Goal: Complete application form: Complete application form

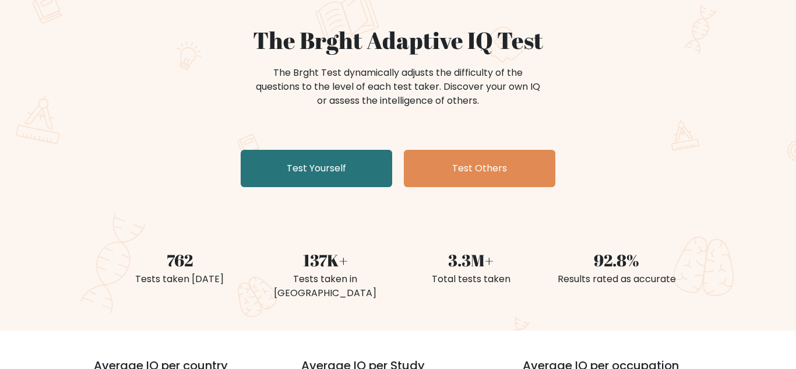
scroll to position [96, 0]
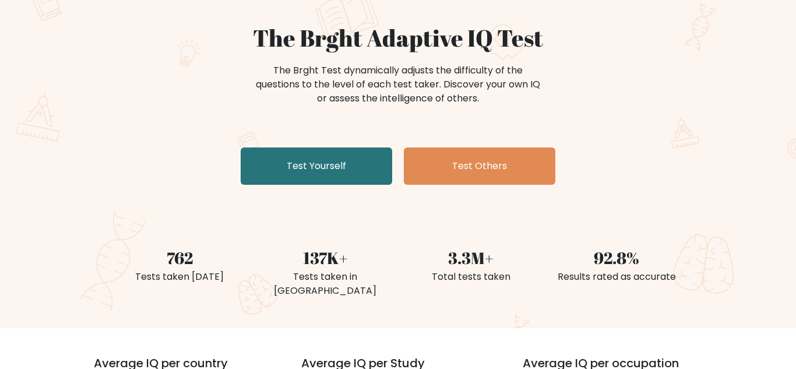
click at [306, 157] on link "Test Yourself" at bounding box center [316, 165] width 151 height 37
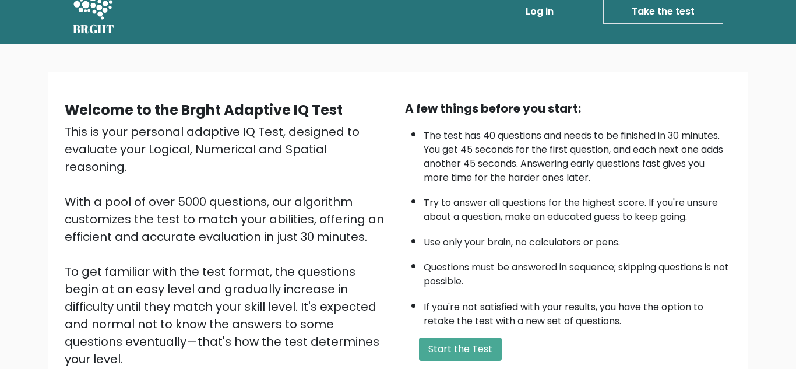
scroll to position [40, 0]
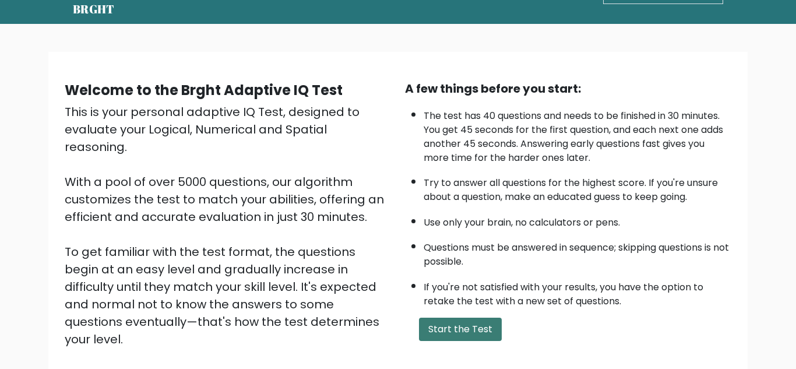
click at [481, 335] on button "Start the Test" at bounding box center [460, 329] width 83 height 23
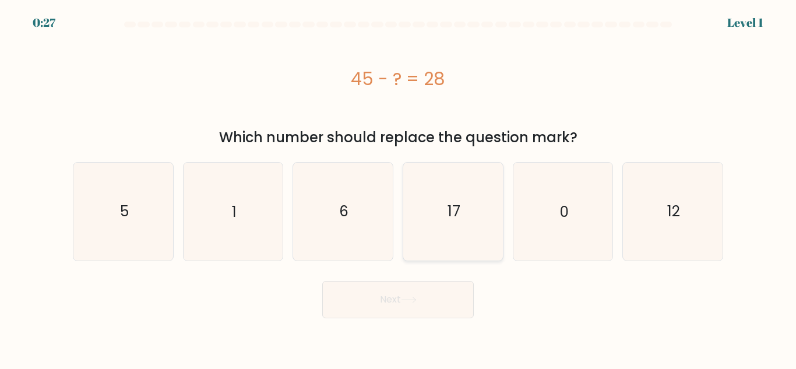
click at [478, 233] on icon "17" at bounding box center [452, 211] width 97 height 97
click at [399, 188] on input "d. 17" at bounding box center [398, 186] width 1 height 3
radio input "true"
click at [438, 292] on button "Next" at bounding box center [397, 299] width 151 height 37
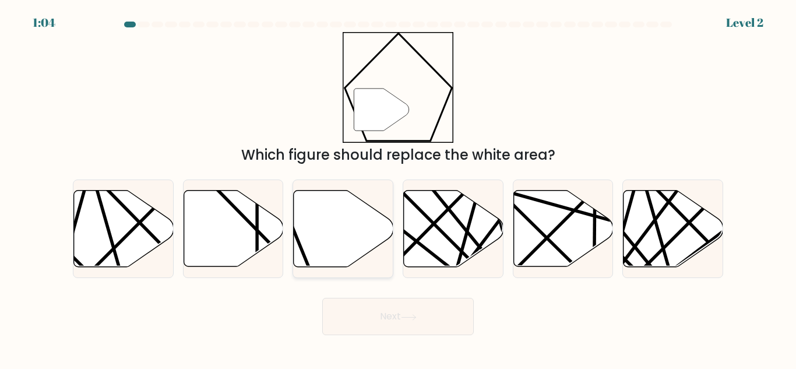
click at [319, 238] on icon at bounding box center [344, 229] width 100 height 76
click at [398, 188] on input "c." at bounding box center [398, 186] width 1 height 3
radio input "true"
click at [337, 306] on button "Next" at bounding box center [397, 316] width 151 height 37
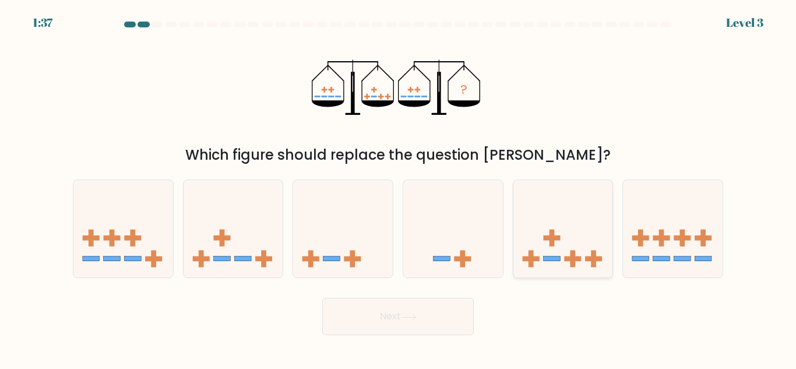
click at [527, 208] on icon at bounding box center [563, 229] width 100 height 82
click at [399, 188] on input "e." at bounding box center [398, 186] width 1 height 3
radio input "true"
click at [411, 307] on button "Next" at bounding box center [397, 316] width 151 height 37
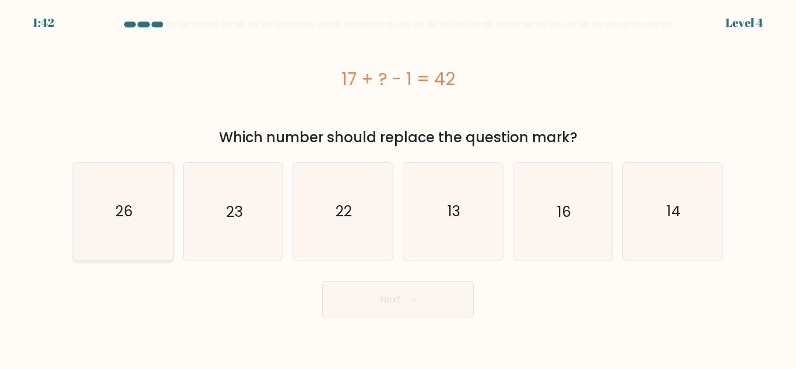
click at [138, 210] on icon "26" at bounding box center [123, 211] width 97 height 97
click at [398, 188] on input "a. 26" at bounding box center [398, 186] width 1 height 3
radio input "true"
click at [445, 277] on div "Next" at bounding box center [398, 296] width 664 height 43
click at [442, 285] on button "Next" at bounding box center [397, 299] width 151 height 37
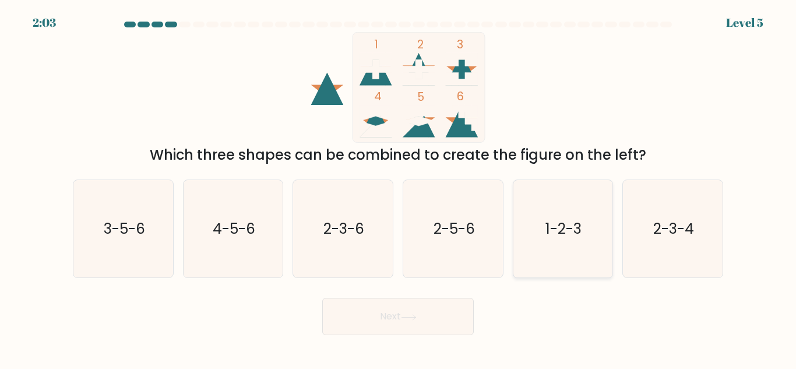
click at [560, 231] on text "1-2-3" at bounding box center [564, 228] width 36 height 20
click at [399, 188] on input "e. 1-2-3" at bounding box center [398, 186] width 1 height 3
radio input "true"
click at [405, 328] on button "Next" at bounding box center [397, 316] width 151 height 37
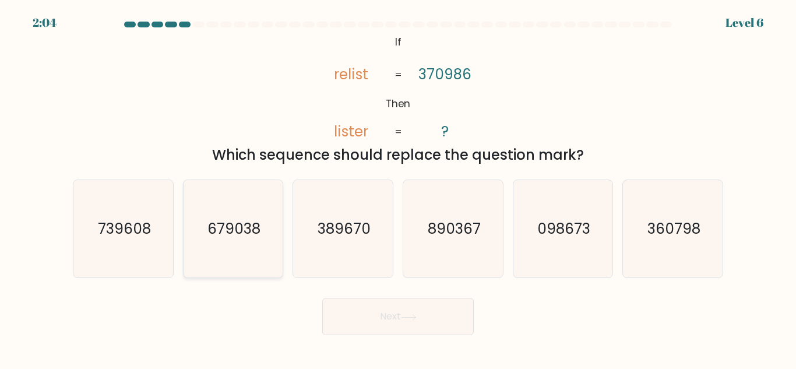
click at [192, 265] on icon "679038" at bounding box center [232, 228] width 97 height 97
click at [398, 188] on input "b. 679038" at bounding box center [398, 186] width 1 height 3
radio input "true"
click at [509, 227] on div "e. 098673" at bounding box center [563, 228] width 110 height 98
click at [639, 238] on icon "360798" at bounding box center [672, 228] width 97 height 97
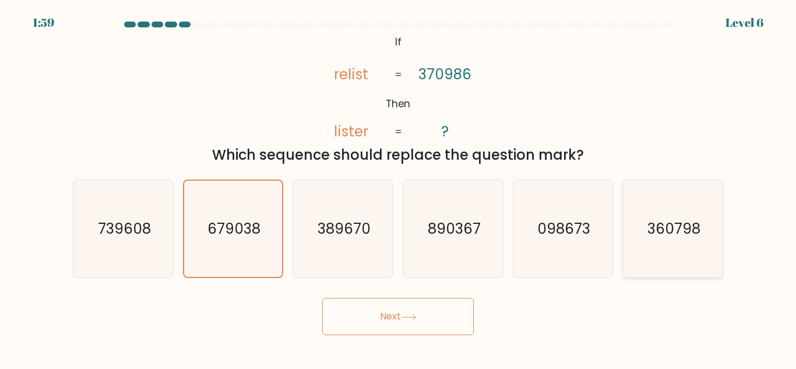
click at [399, 188] on input "f. 360798" at bounding box center [398, 186] width 1 height 3
radio input "true"
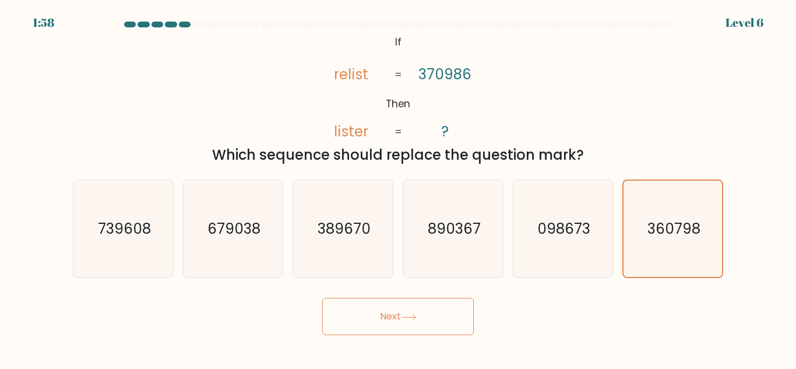
click at [343, 325] on button "Next" at bounding box center [397, 316] width 151 height 37
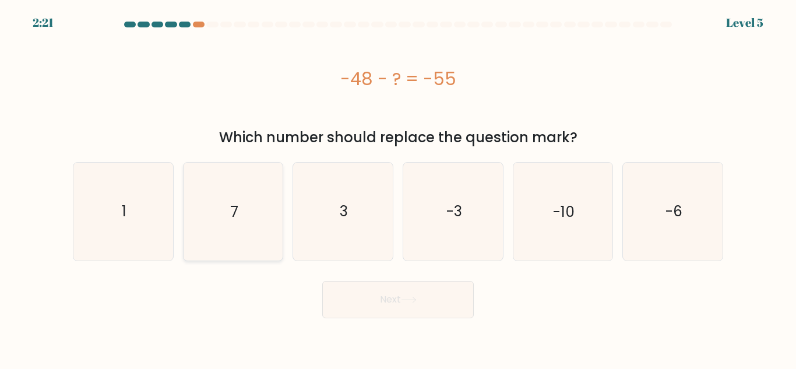
click at [228, 207] on icon "7" at bounding box center [232, 211] width 97 height 97
click at [398, 188] on input "b. 7" at bounding box center [398, 186] width 1 height 3
radio input "true"
click at [376, 301] on button "Next" at bounding box center [397, 299] width 151 height 37
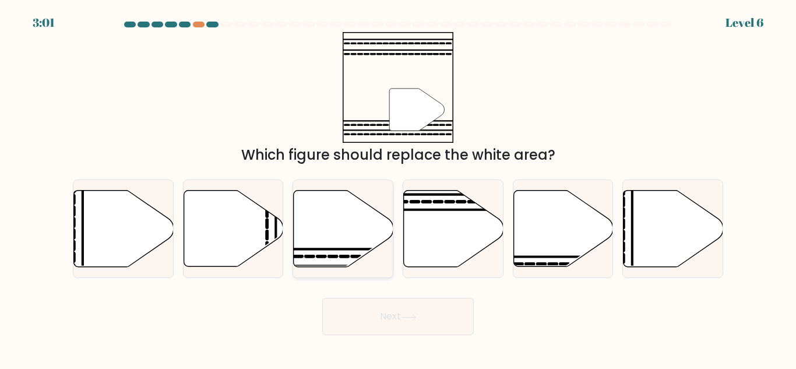
click at [347, 256] on icon at bounding box center [345, 256] width 8 height 0
click at [398, 188] on input "c." at bounding box center [398, 186] width 1 height 3
radio input "true"
click at [414, 332] on button "Next" at bounding box center [397, 316] width 151 height 37
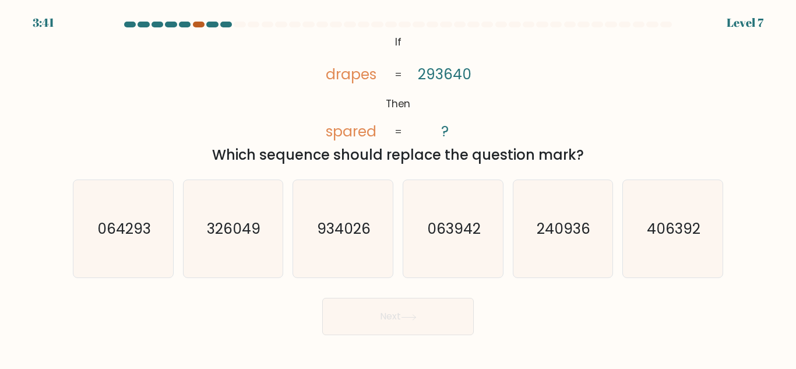
click at [196, 23] on div at bounding box center [199, 25] width 12 height 6
click at [428, 128] on icon "@import url('https://fonts.googleapis.com/css?family=Abril+Fatface:400,100,100i…" at bounding box center [397, 87] width 179 height 111
click at [239, 230] on text "326049" at bounding box center [234, 228] width 54 height 20
click at [398, 188] on input "b. 326049" at bounding box center [398, 186] width 1 height 3
radio input "true"
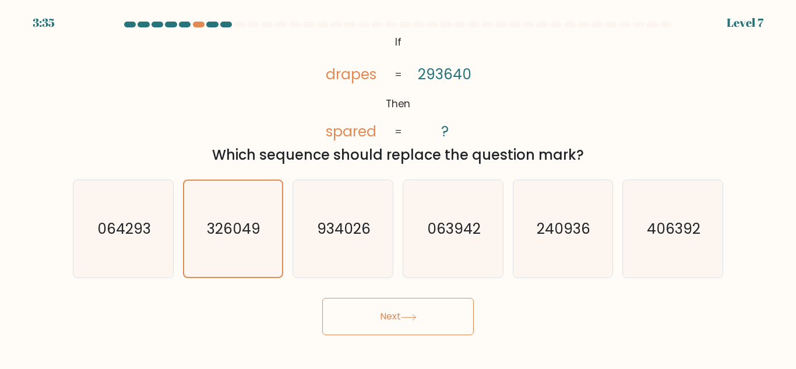
click at [355, 314] on button "Next" at bounding box center [397, 316] width 151 height 37
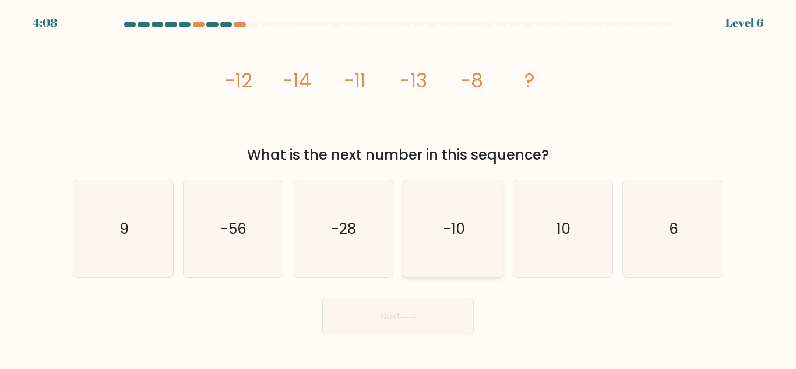
click at [452, 223] on text "-10" at bounding box center [454, 228] width 22 height 20
click at [399, 188] on input "d. -10" at bounding box center [398, 186] width 1 height 3
radio input "true"
click at [425, 305] on button "Next" at bounding box center [397, 316] width 151 height 37
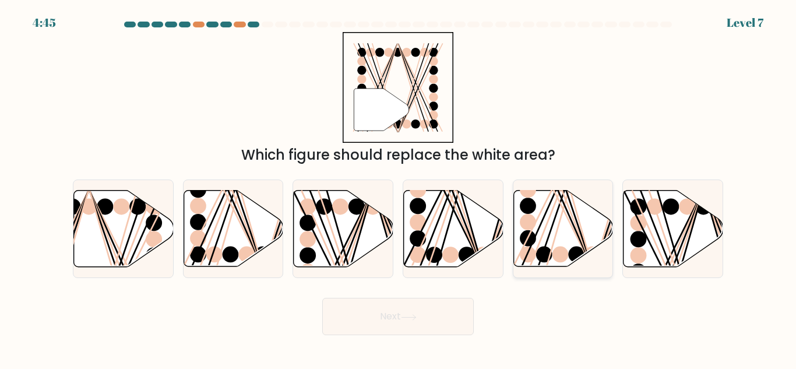
click at [527, 213] on ellipse at bounding box center [528, 206] width 16 height 16
click at [399, 188] on input "e." at bounding box center [398, 186] width 1 height 3
radio input "true"
click at [385, 316] on button "Next" at bounding box center [397, 316] width 151 height 37
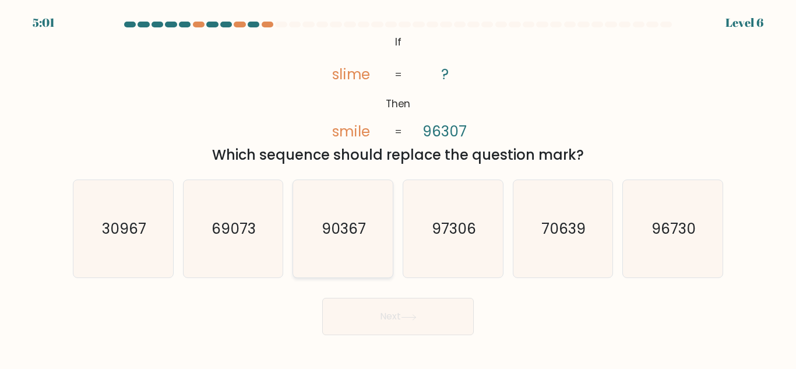
click at [372, 206] on icon "90367" at bounding box center [342, 228] width 97 height 97
click at [398, 188] on input "c. 90367" at bounding box center [398, 186] width 1 height 3
radio input "true"
click at [385, 320] on button "Next" at bounding box center [397, 316] width 151 height 37
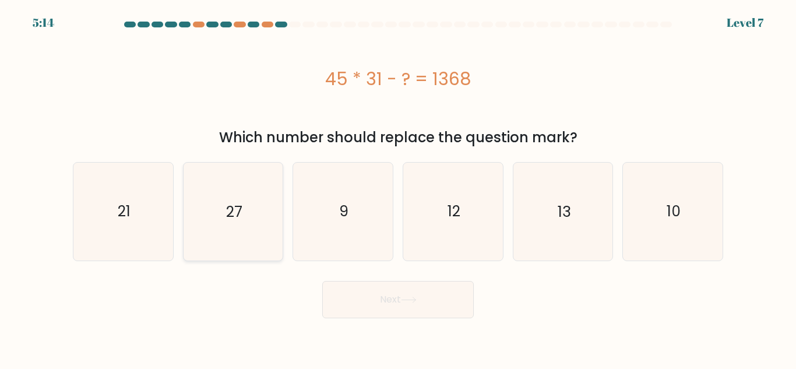
click at [225, 248] on icon "27" at bounding box center [232, 211] width 97 height 97
click at [398, 188] on input "b. 27" at bounding box center [398, 186] width 1 height 3
radio input "true"
click at [353, 298] on button "Next" at bounding box center [397, 299] width 151 height 37
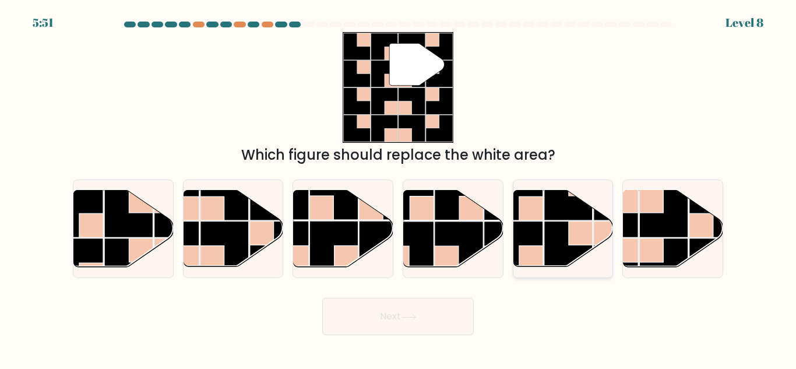
click at [554, 221] on rect at bounding box center [568, 245] width 48 height 48
click at [399, 188] on input "e." at bounding box center [398, 186] width 1 height 3
radio input "true"
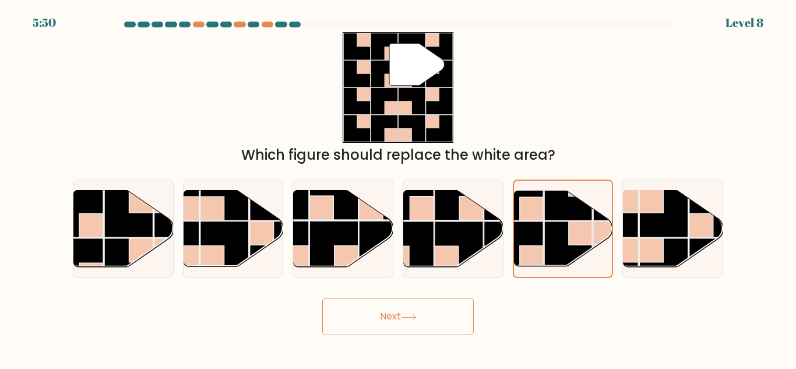
click at [416, 327] on button "Next" at bounding box center [397, 316] width 151 height 37
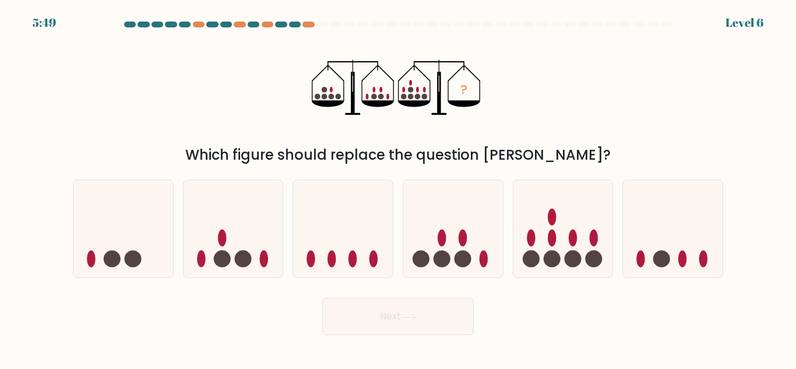
click at [418, 322] on button "Next" at bounding box center [397, 316] width 151 height 37
click at [419, 204] on icon at bounding box center [453, 229] width 100 height 82
click at [399, 188] on input "d." at bounding box center [398, 186] width 1 height 3
radio input "true"
click at [387, 100] on icon "?" at bounding box center [398, 87] width 173 height 111
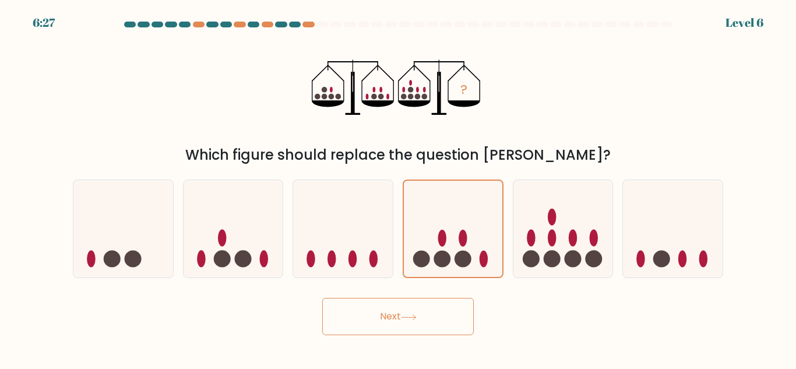
click at [287, 119] on div "? Which figure should replace the question mark?" at bounding box center [398, 98] width 664 height 133
click at [114, 256] on circle at bounding box center [112, 259] width 17 height 17
click at [398, 188] on input "a." at bounding box center [398, 186] width 1 height 3
radio input "true"
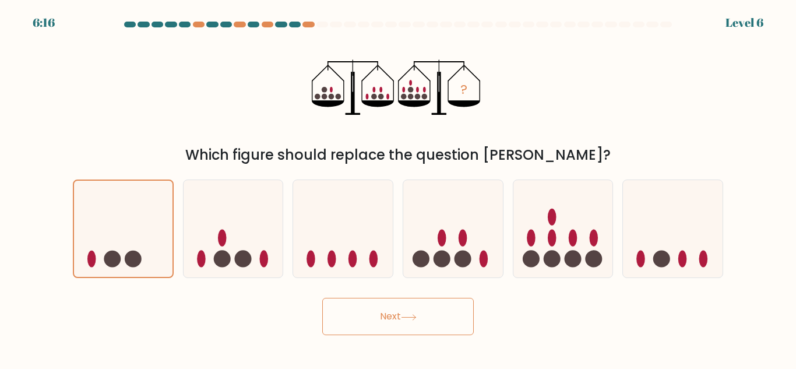
click at [345, 326] on button "Next" at bounding box center [397, 316] width 151 height 37
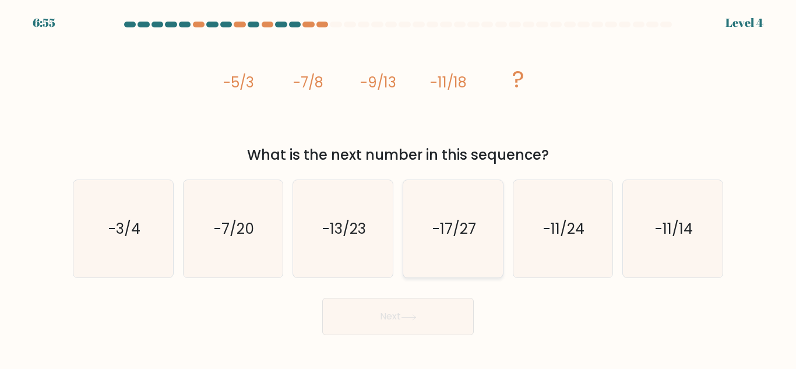
click at [453, 218] on text "-17/27" at bounding box center [454, 228] width 44 height 20
click at [399, 188] on input "d. -17/27" at bounding box center [398, 186] width 1 height 3
radio input "true"
click at [418, 321] on button "Next" at bounding box center [397, 316] width 151 height 37
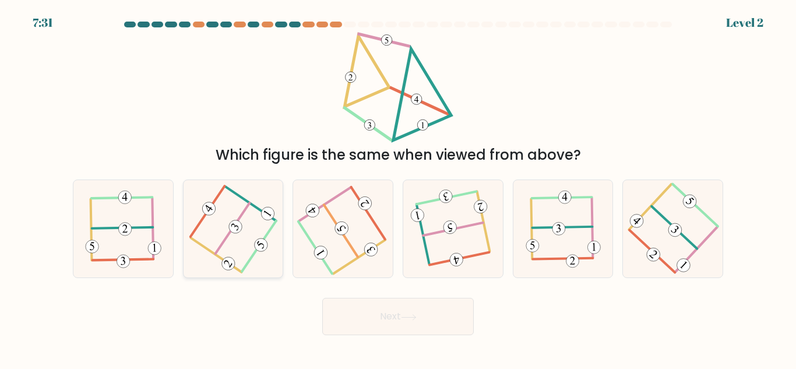
click at [220, 258] on 304 at bounding box center [216, 255] width 51 height 34
click at [398, 188] on input "b." at bounding box center [398, 186] width 1 height 3
radio input "true"
click at [347, 305] on button "Next" at bounding box center [397, 316] width 151 height 37
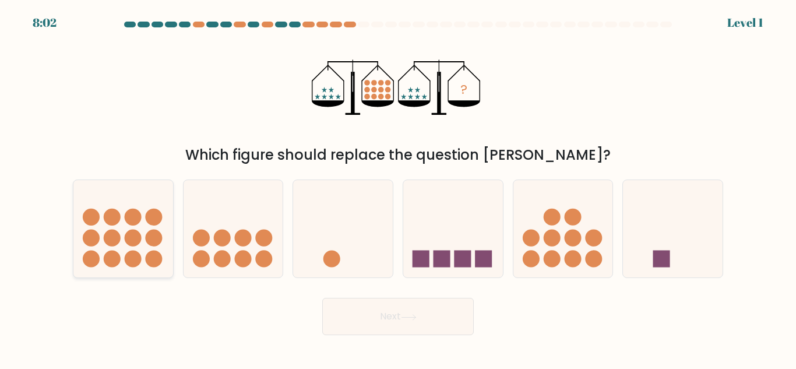
click at [132, 247] on icon at bounding box center [123, 229] width 100 height 82
click at [398, 188] on input "a." at bounding box center [398, 186] width 1 height 3
radio input "true"
click at [379, 315] on button "Next" at bounding box center [397, 316] width 151 height 37
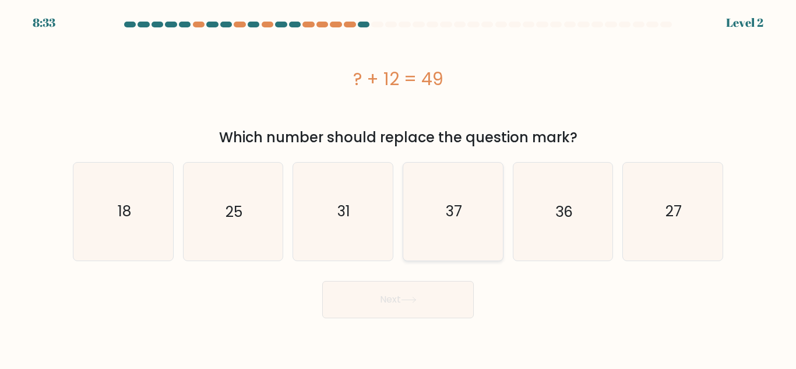
click at [426, 189] on icon "37" at bounding box center [452, 211] width 97 height 97
click at [399, 188] on input "d. 37" at bounding box center [398, 186] width 1 height 3
radio input "true"
click at [391, 304] on button "Next" at bounding box center [397, 299] width 151 height 37
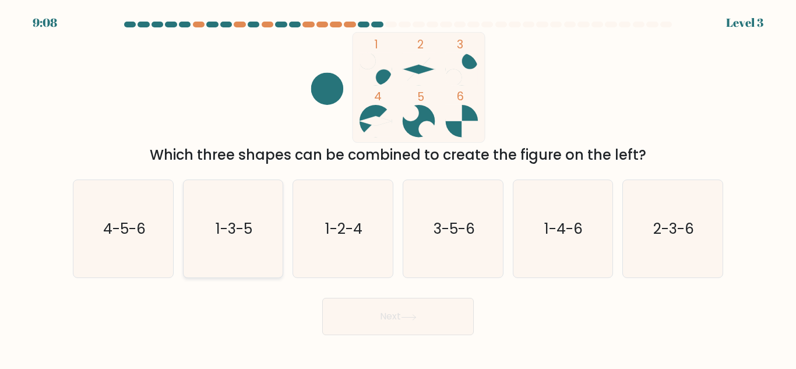
click at [238, 256] on icon "1-3-5" at bounding box center [232, 228] width 97 height 97
click at [398, 188] on input "b. 1-3-5" at bounding box center [398, 186] width 1 height 3
radio input "true"
click at [369, 312] on button "Next" at bounding box center [397, 316] width 151 height 37
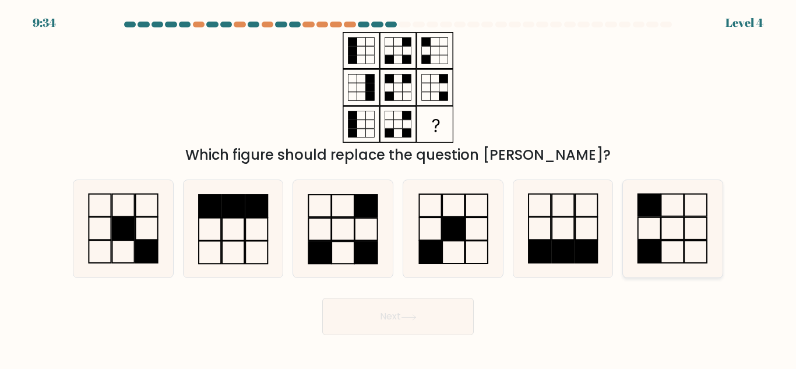
click at [675, 235] on icon at bounding box center [672, 228] width 97 height 97
click at [399, 188] on input "f." at bounding box center [398, 186] width 1 height 3
radio input "true"
click at [437, 324] on button "Next" at bounding box center [397, 316] width 151 height 37
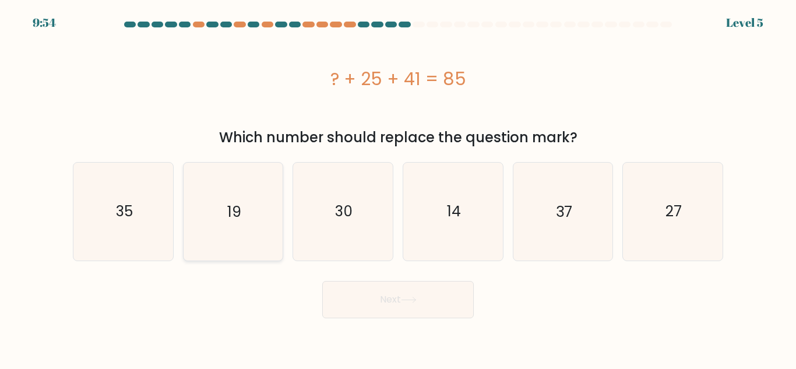
click at [203, 174] on icon "19" at bounding box center [232, 211] width 97 height 97
click at [398, 185] on input "b. 19" at bounding box center [398, 186] width 1 height 3
radio input "true"
click at [352, 288] on button "Next" at bounding box center [397, 299] width 151 height 37
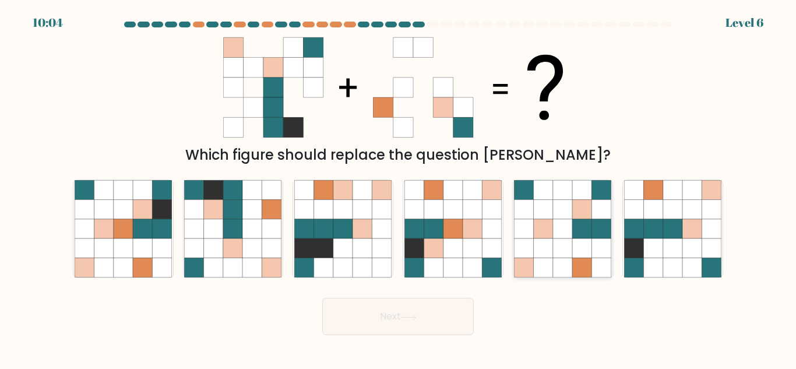
click at [590, 262] on icon at bounding box center [582, 267] width 19 height 19
click at [399, 188] on input "e." at bounding box center [398, 186] width 1 height 3
radio input "true"
click at [405, 311] on button "Next" at bounding box center [397, 316] width 151 height 37
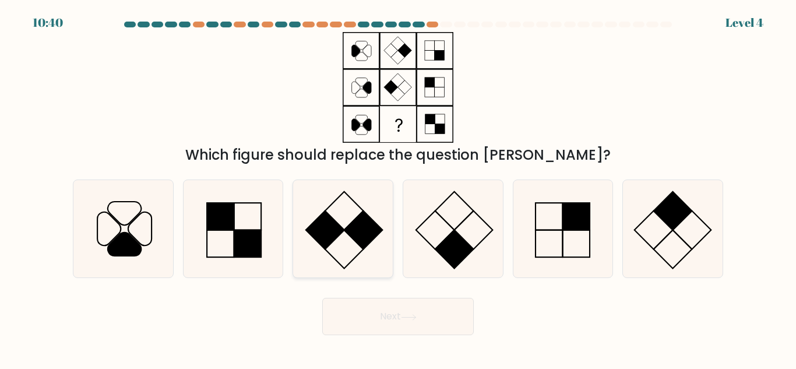
click at [347, 234] on rect at bounding box center [344, 249] width 38 height 38
click at [398, 188] on input "c." at bounding box center [398, 186] width 1 height 3
radio input "true"
click at [378, 322] on button "Next" at bounding box center [397, 316] width 151 height 37
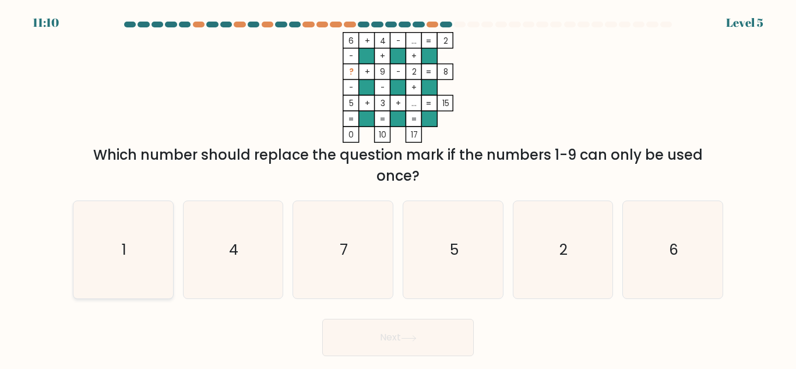
click at [149, 246] on icon "1" at bounding box center [123, 249] width 97 height 97
click at [398, 188] on input "a. 1" at bounding box center [398, 186] width 1 height 3
radio input "true"
click at [386, 332] on button "Next" at bounding box center [397, 337] width 151 height 37
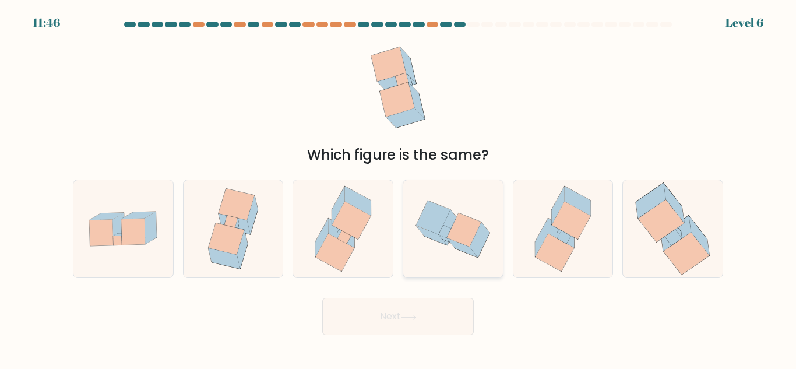
click at [470, 221] on icon at bounding box center [464, 230] width 34 height 34
click at [399, 188] on input "d." at bounding box center [398, 186] width 1 height 3
radio input "true"
click at [399, 315] on button "Next" at bounding box center [397, 316] width 151 height 37
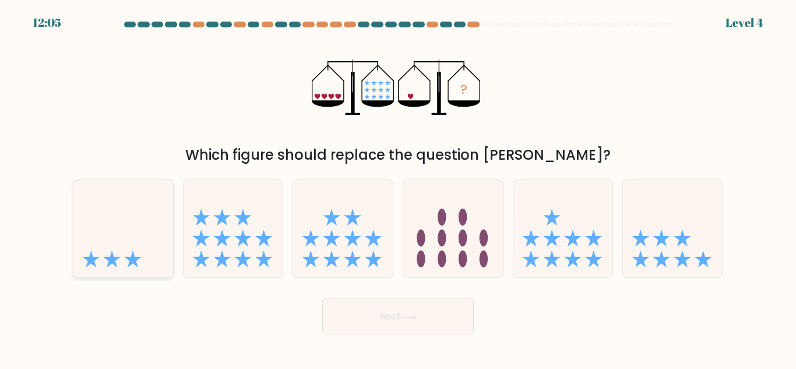
click at [136, 197] on icon at bounding box center [123, 229] width 100 height 82
click at [398, 188] on input "a." at bounding box center [398, 186] width 1 height 3
radio input "true"
click at [409, 327] on button "Next" at bounding box center [397, 316] width 151 height 37
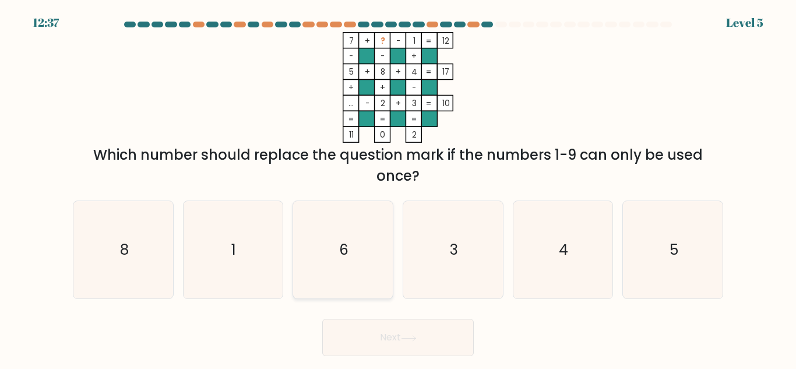
click at [334, 252] on icon "6" at bounding box center [342, 249] width 97 height 97
click at [398, 188] on input "c. 6" at bounding box center [398, 186] width 1 height 3
radio input "true"
click at [379, 329] on button "Next" at bounding box center [397, 337] width 151 height 37
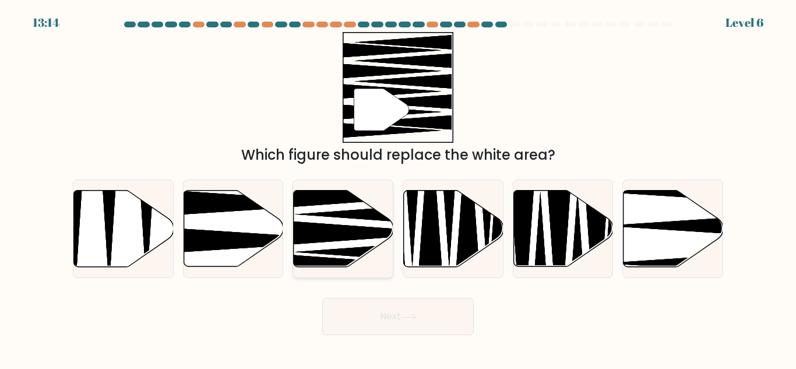
click at [313, 248] on icon at bounding box center [344, 229] width 100 height 76
click at [398, 188] on input "c." at bounding box center [398, 186] width 1 height 3
radio input "true"
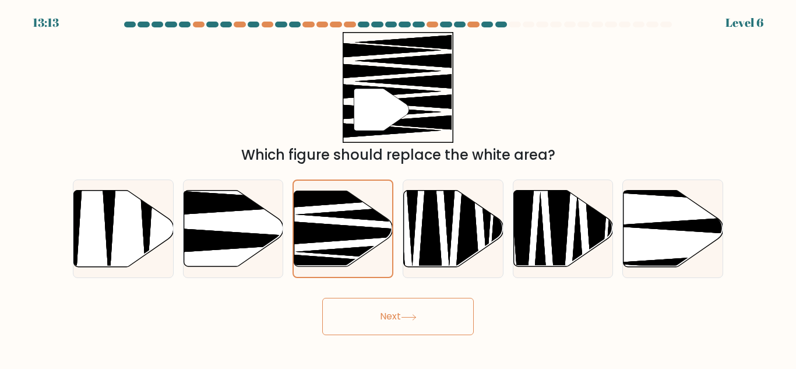
click at [351, 306] on button "Next" at bounding box center [397, 316] width 151 height 37
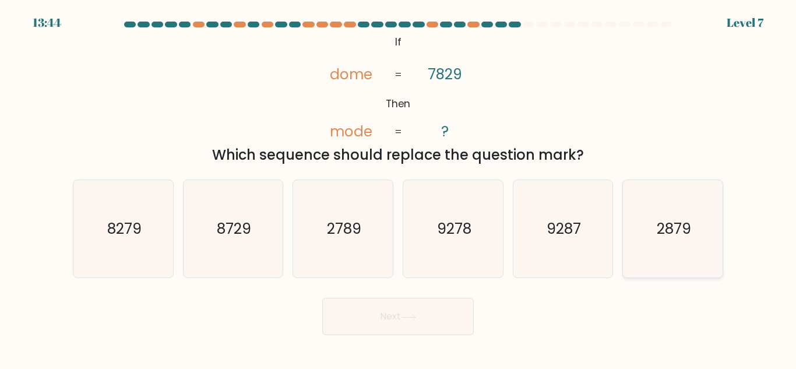
click at [655, 232] on icon "2879" at bounding box center [672, 228] width 97 height 97
click at [399, 188] on input "f. 2879" at bounding box center [398, 186] width 1 height 3
radio input "true"
click at [392, 336] on body "13:36 Level 7 ?" at bounding box center [398, 184] width 796 height 369
click at [396, 327] on button "Next" at bounding box center [397, 316] width 151 height 37
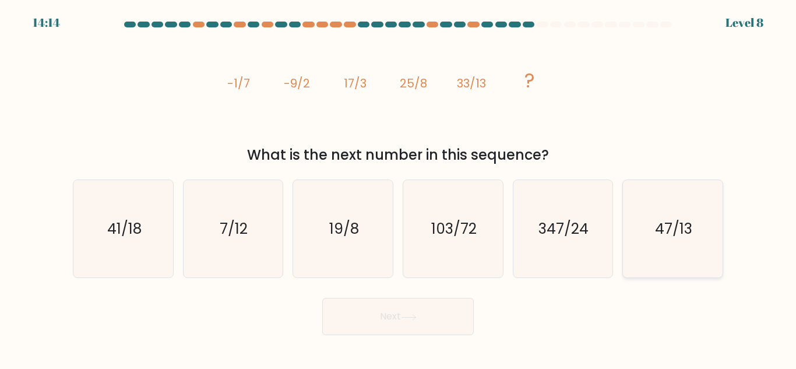
click at [655, 238] on text "47/13" at bounding box center [673, 228] width 37 height 20
click at [399, 188] on input "f. 47/13" at bounding box center [398, 186] width 1 height 3
radio input "true"
click at [362, 325] on button "Next" at bounding box center [397, 316] width 151 height 37
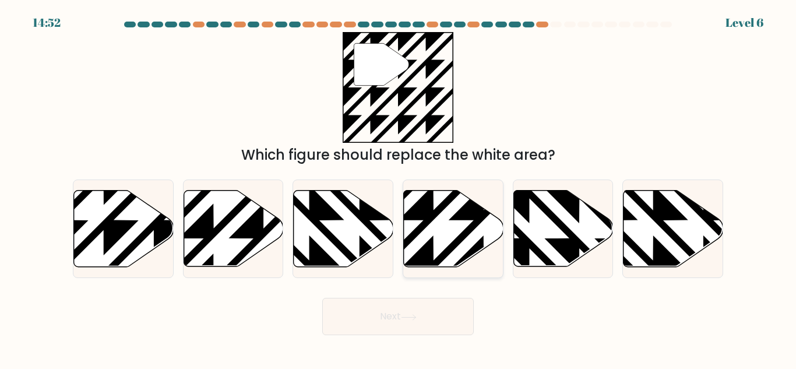
click at [411, 214] on icon at bounding box center [483, 270] width 200 height 200
click at [399, 188] on input "d." at bounding box center [398, 186] width 1 height 3
radio input "true"
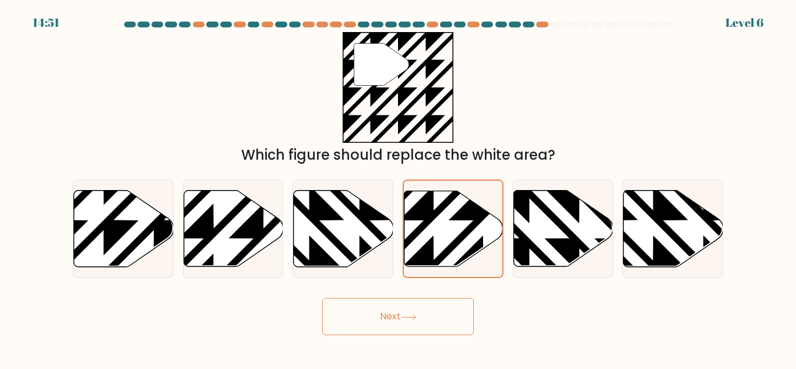
click at [352, 315] on button "Next" at bounding box center [397, 316] width 151 height 37
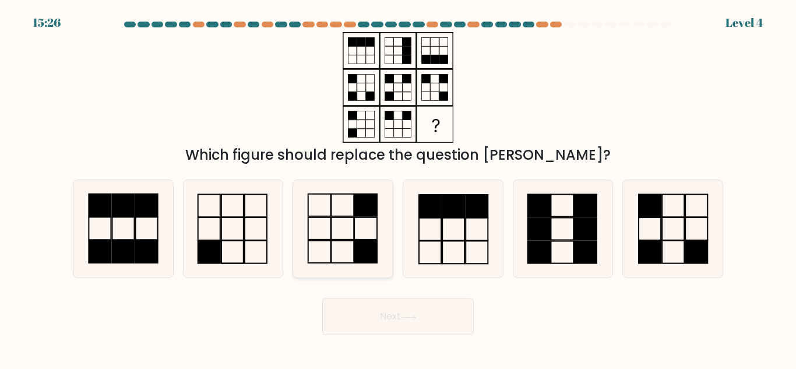
click at [353, 231] on icon at bounding box center [342, 228] width 97 height 97
click at [398, 188] on input "c." at bounding box center [398, 186] width 1 height 3
radio input "true"
click at [403, 315] on button "Next" at bounding box center [397, 316] width 151 height 37
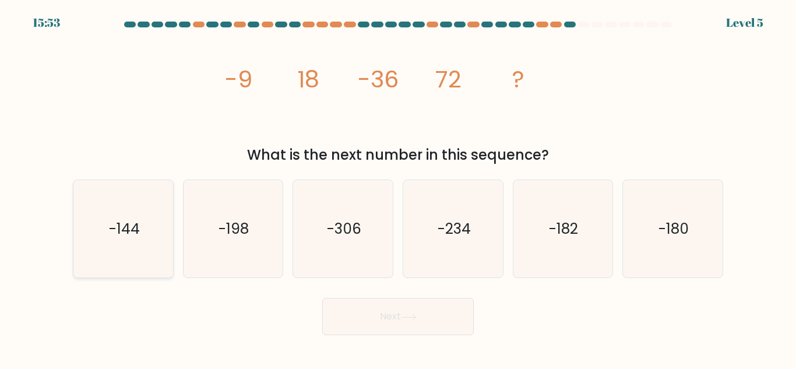
click at [119, 210] on icon "-144" at bounding box center [123, 228] width 97 height 97
click at [398, 188] on input "a. -144" at bounding box center [398, 186] width 1 height 3
radio input "true"
click at [338, 314] on button "Next" at bounding box center [397, 316] width 151 height 37
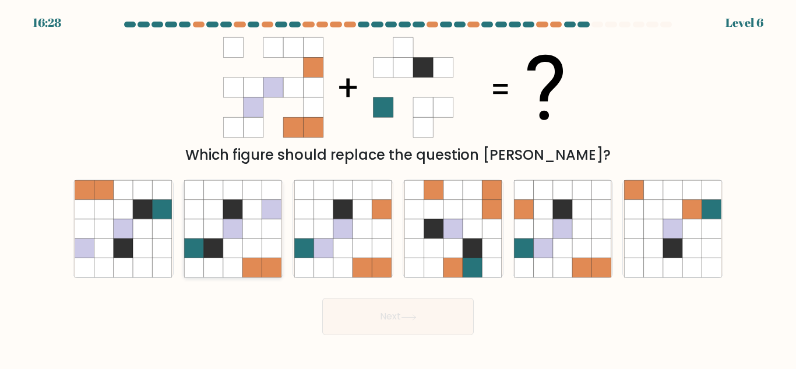
click at [225, 256] on icon at bounding box center [232, 247] width 19 height 19
click at [398, 188] on input "b." at bounding box center [398, 186] width 1 height 3
radio input "true"
click at [351, 311] on button "Next" at bounding box center [397, 316] width 151 height 37
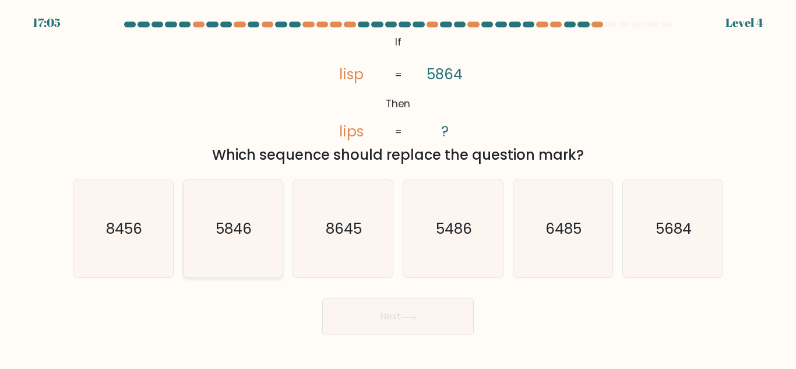
click at [237, 241] on icon "5846" at bounding box center [232, 228] width 97 height 97
click at [398, 188] on input "b. 5846" at bounding box center [398, 186] width 1 height 3
radio input "true"
click at [354, 320] on button "Next" at bounding box center [397, 316] width 151 height 37
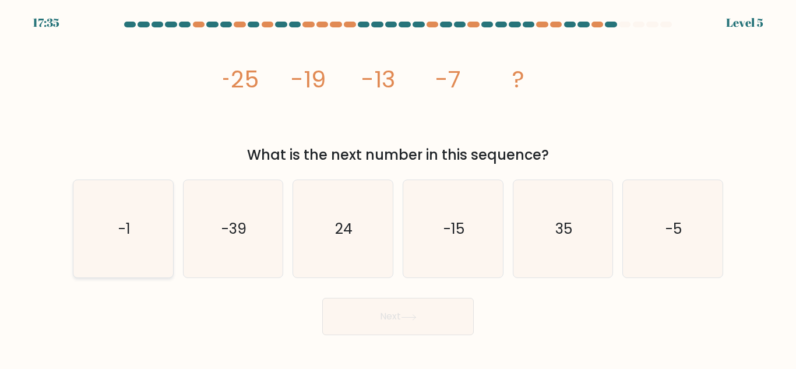
click at [131, 212] on icon "-1" at bounding box center [123, 228] width 97 height 97
click at [398, 188] on input "a. -1" at bounding box center [398, 186] width 1 height 3
radio input "true"
click at [353, 313] on button "Next" at bounding box center [397, 316] width 151 height 37
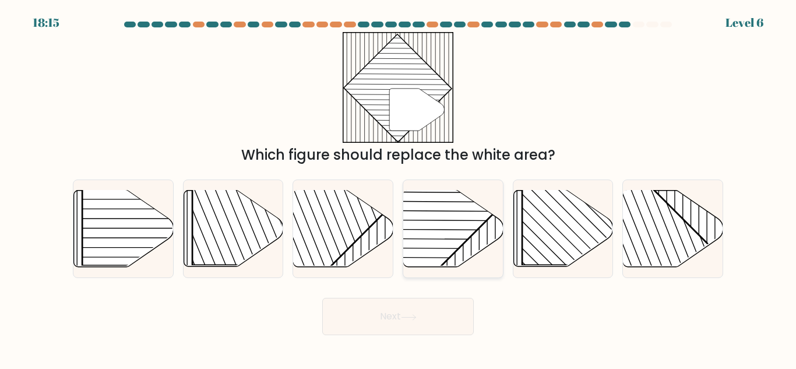
click at [417, 193] on rect at bounding box center [418, 189] width 195 height 195
click at [399, 188] on input "d." at bounding box center [398, 186] width 1 height 3
radio input "true"
click at [393, 303] on button "Next" at bounding box center [397, 316] width 151 height 37
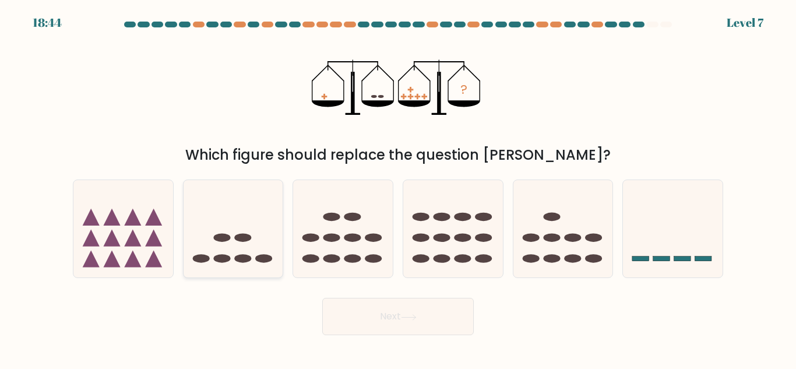
click at [241, 243] on icon at bounding box center [234, 229] width 100 height 82
click at [398, 188] on input "b." at bounding box center [398, 186] width 1 height 3
radio input "true"
click at [361, 327] on button "Next" at bounding box center [397, 316] width 151 height 37
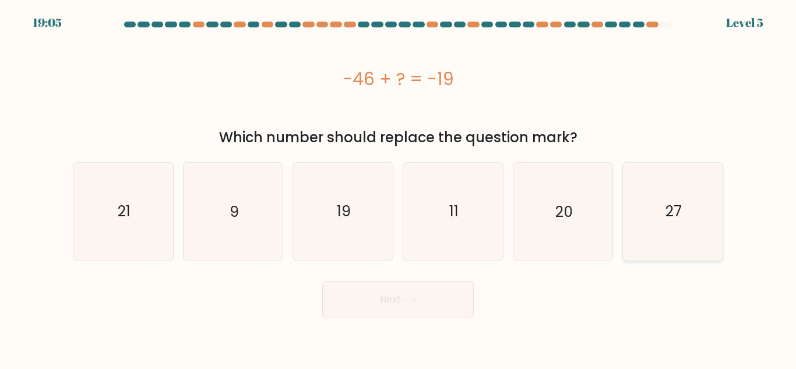
click at [633, 184] on icon "27" at bounding box center [672, 211] width 97 height 97
click at [399, 185] on input "f. 27" at bounding box center [398, 186] width 1 height 3
radio input "true"
click at [400, 288] on button "Next" at bounding box center [397, 299] width 151 height 37
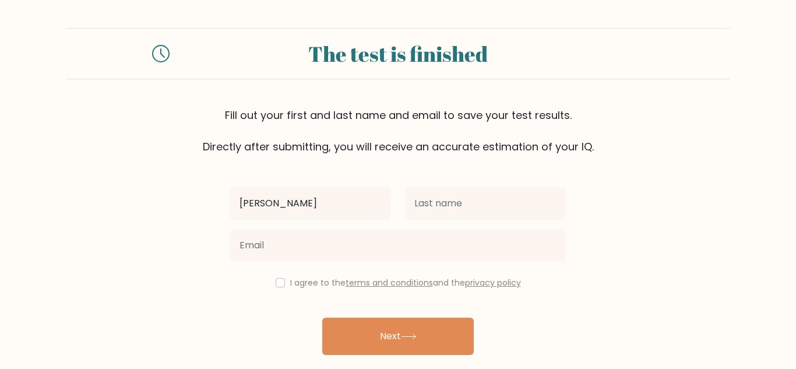
type input "Laura"
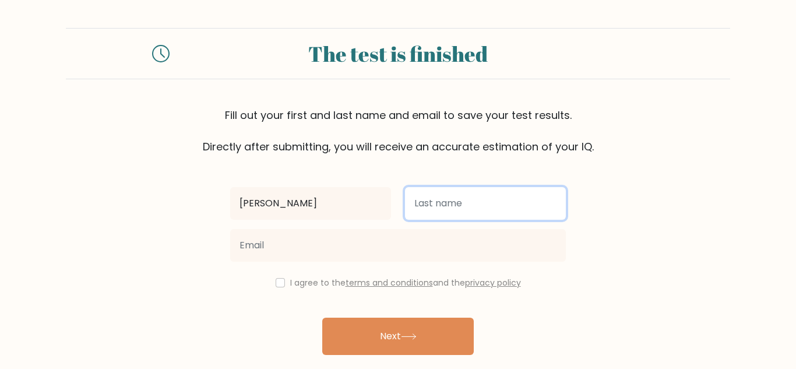
click at [454, 202] on input "text" at bounding box center [485, 203] width 161 height 33
type input "Kenny"
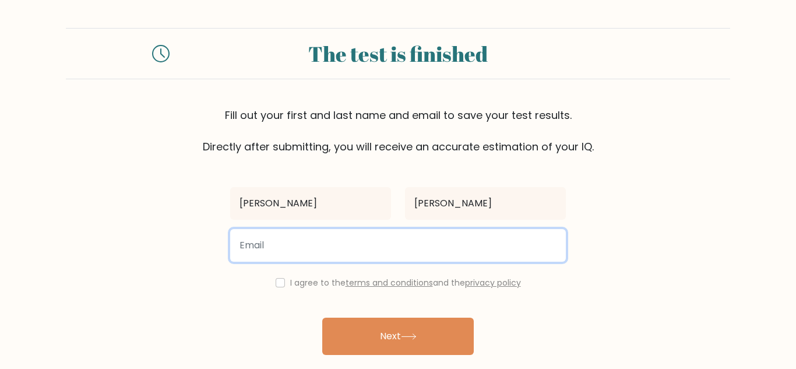
click at [290, 253] on input "email" at bounding box center [398, 245] width 336 height 33
type input "lkenny009@gmail.com"
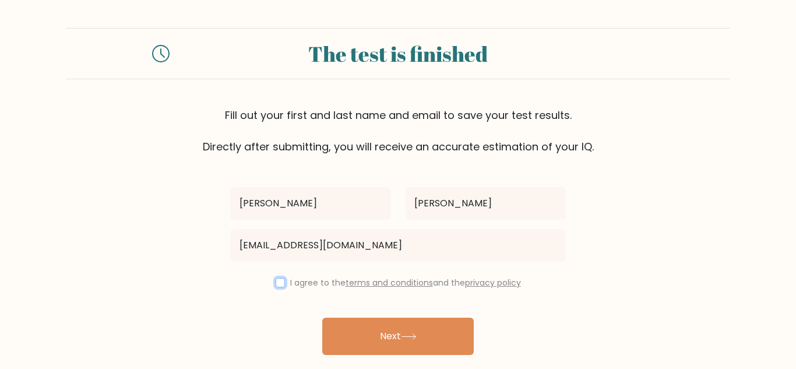
click at [276, 284] on input "checkbox" at bounding box center [280, 282] width 9 height 9
checkbox input "true"
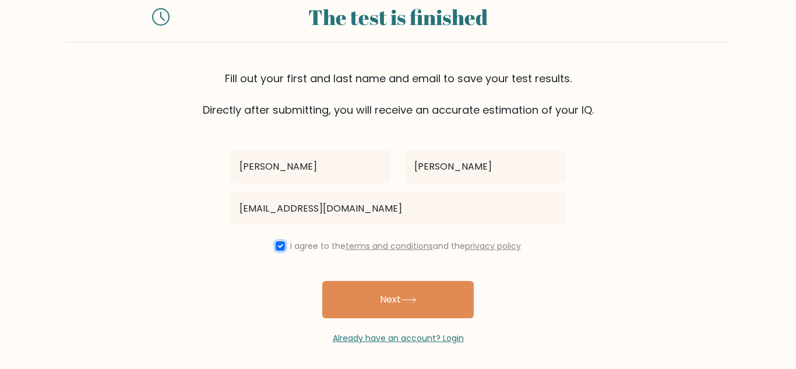
scroll to position [36, 0]
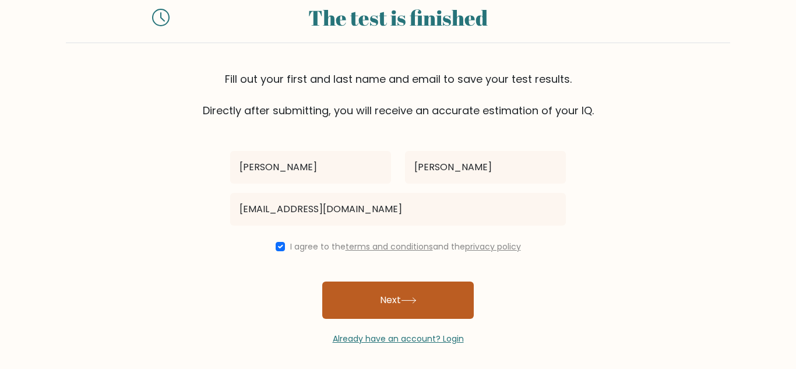
click at [392, 301] on button "Next" at bounding box center [397, 299] width 151 height 37
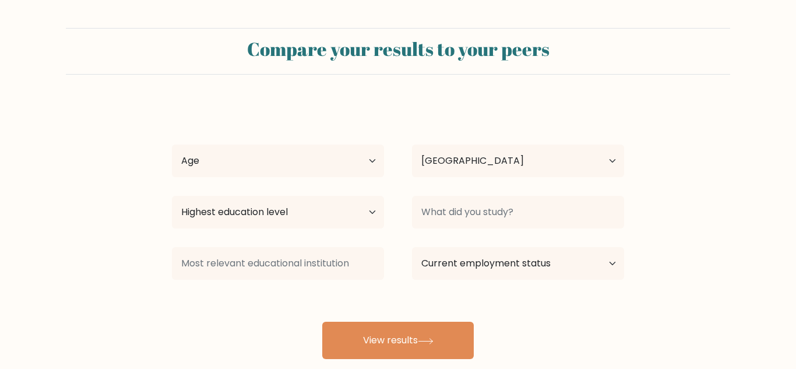
select select "US"
click at [323, 171] on select "Age Under [DEMOGRAPHIC_DATA] [DEMOGRAPHIC_DATA] [DEMOGRAPHIC_DATA] [DEMOGRAPHIC…" at bounding box center [278, 160] width 212 height 33
select select "min_18"
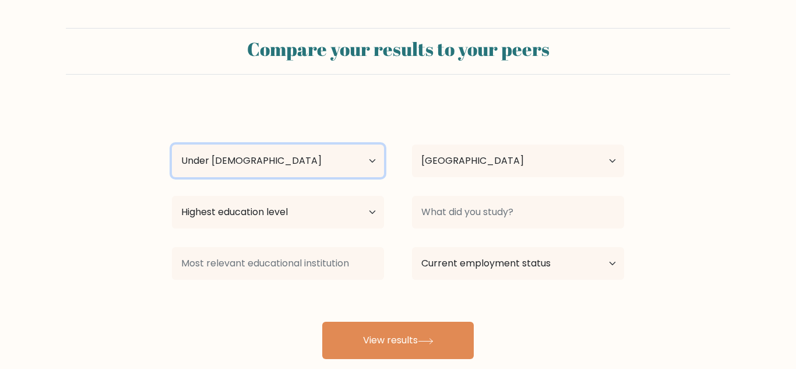
click at [172, 144] on select "Age Under [DEMOGRAPHIC_DATA] [DEMOGRAPHIC_DATA] [DEMOGRAPHIC_DATA] [DEMOGRAPHIC…" at bounding box center [278, 160] width 212 height 33
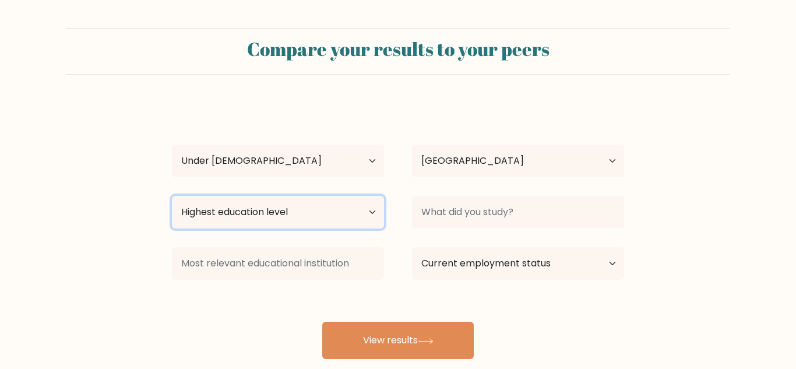
click at [309, 206] on select "Highest education level No schooling Primary Lower Secondary Upper Secondary Oc…" at bounding box center [278, 212] width 212 height 33
select select "upper_secondary"
click at [172, 196] on select "Highest education level No schooling Primary Lower Secondary Upper Secondary Oc…" at bounding box center [278, 212] width 212 height 33
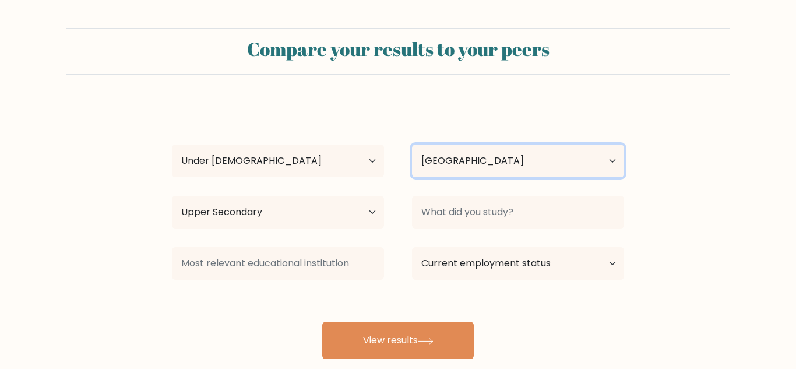
click at [431, 163] on select "Country Afghanistan Albania Algeria American Samoa Andorra Angola Anguilla Anta…" at bounding box center [518, 160] width 212 height 33
click at [412, 144] on select "Country Afghanistan Albania Algeria American Samoa Andorra Angola Anguilla Anta…" at bounding box center [518, 160] width 212 height 33
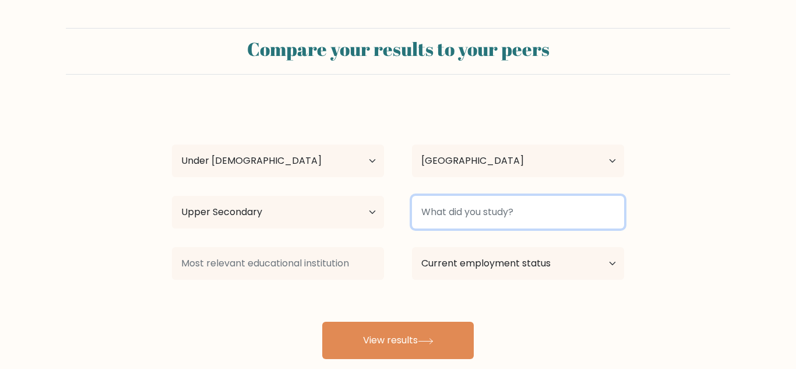
click at [445, 209] on input at bounding box center [518, 212] width 212 height 33
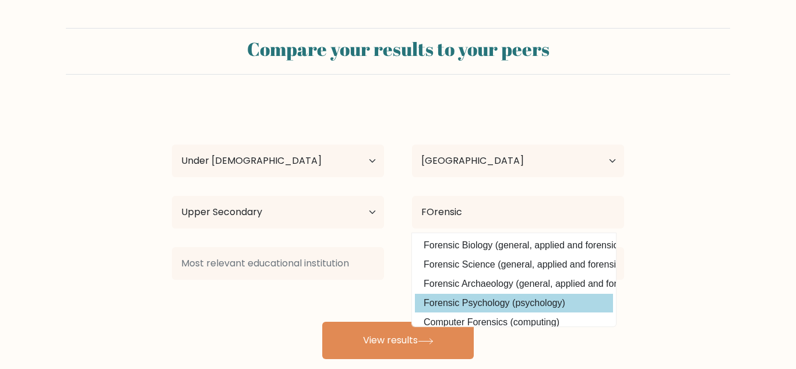
click at [527, 303] on option "Forensic Psychology (psychology)" at bounding box center [514, 303] width 198 height 19
type input "Forensic Psychology"
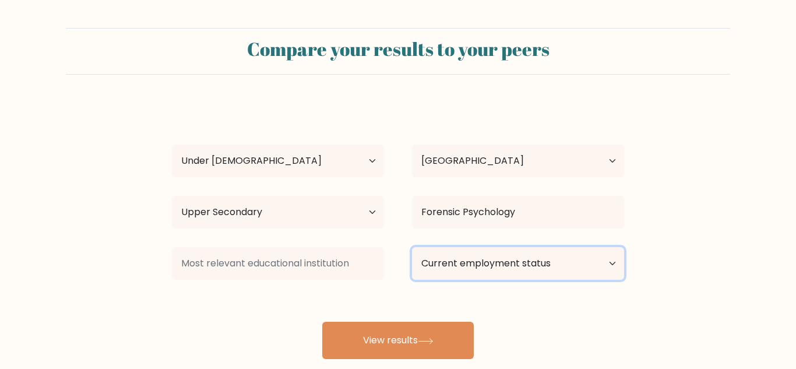
click at [488, 252] on select "Current employment status Employed Student Retired Other / prefer not to answer" at bounding box center [518, 263] width 212 height 33
select select "employed"
click at [412, 247] on select "Current employment status Employed Student Retired Other / prefer not to answer" at bounding box center [518, 263] width 212 height 33
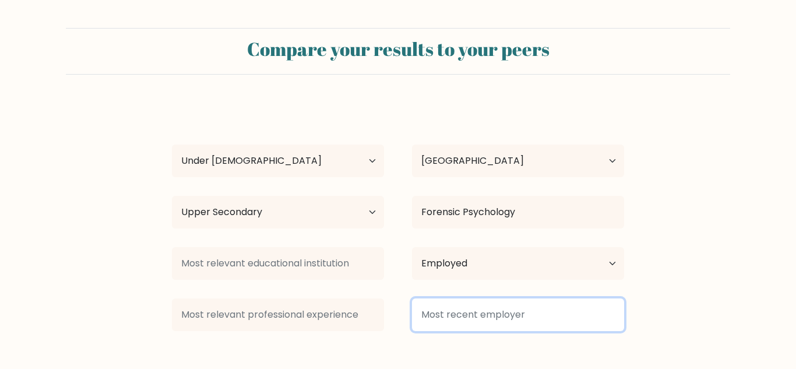
click at [477, 312] on input at bounding box center [518, 314] width 212 height 33
type input "i"
type input "Gina"
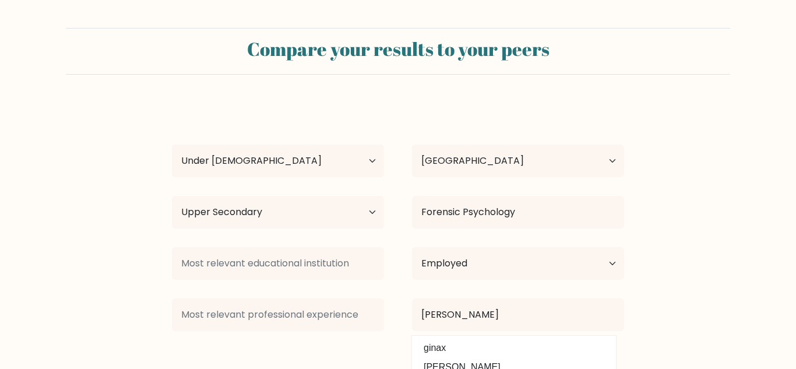
click at [393, 335] on div at bounding box center [278, 315] width 240 height 42
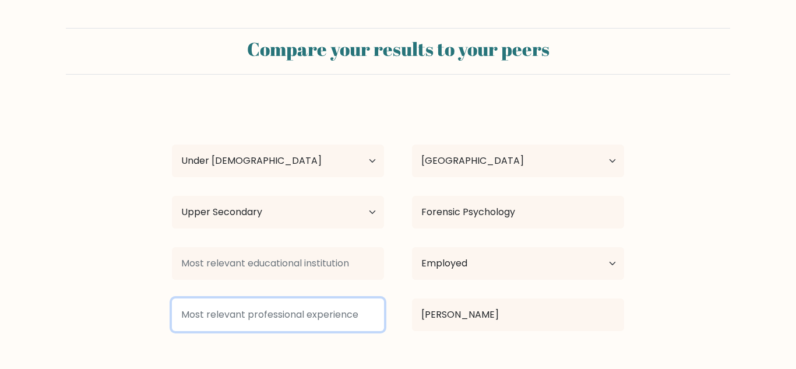
click at [337, 323] on input at bounding box center [278, 314] width 212 height 33
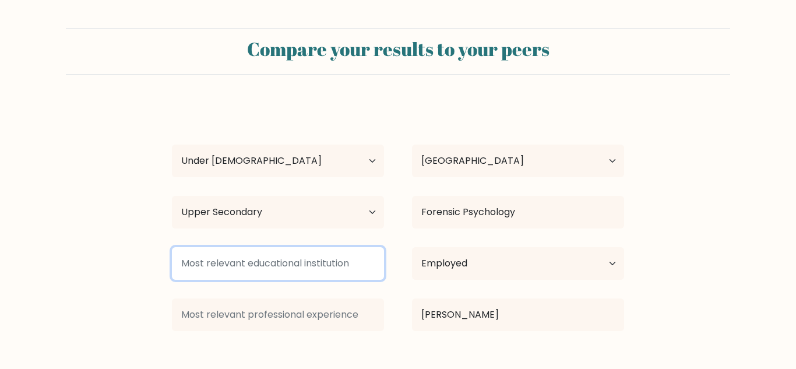
click at [244, 260] on input at bounding box center [278, 263] width 212 height 33
type input "Cosby"
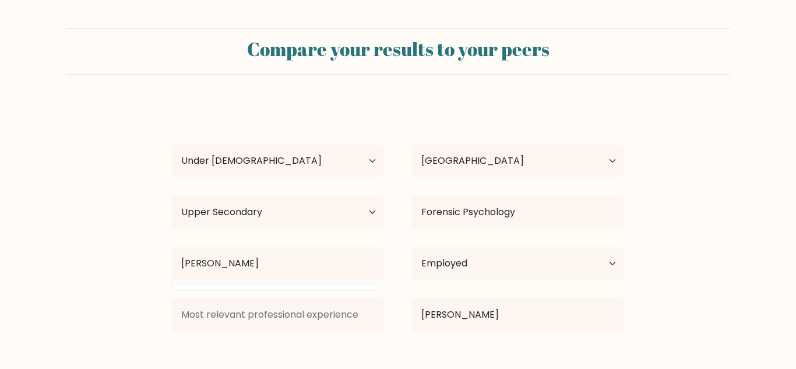
click at [137, 309] on form "Compare your results to your peers Laura Kenny Age Under 18 years old 18-24 yea…" at bounding box center [398, 219] width 796 height 382
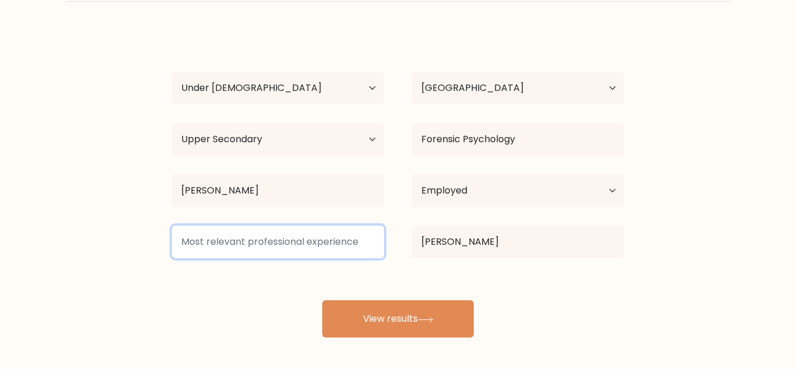
click at [228, 245] on input at bounding box center [278, 241] width 212 height 33
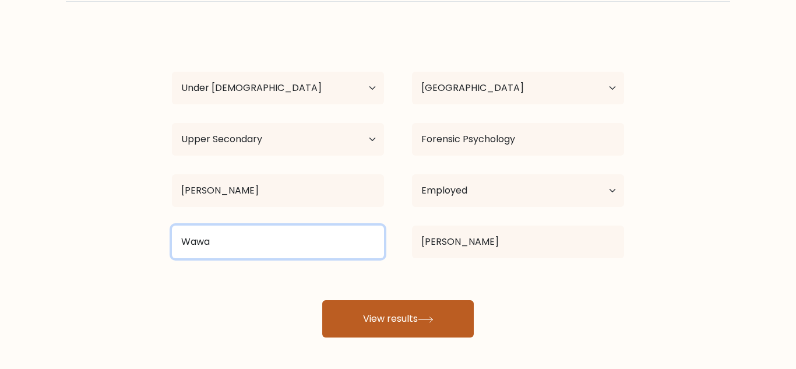
type input "Wawa"
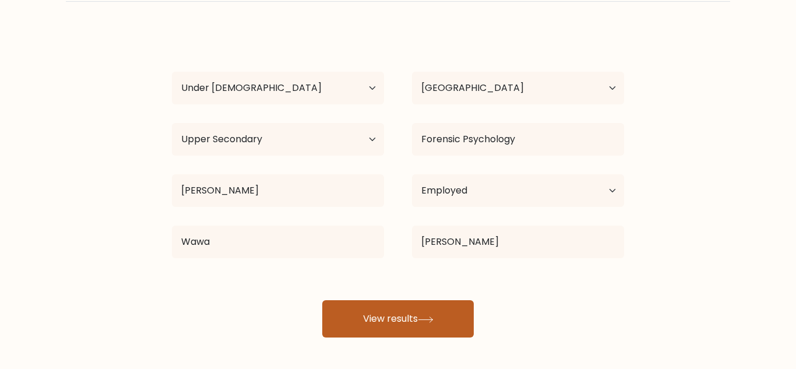
click at [344, 309] on button "View results" at bounding box center [397, 318] width 151 height 37
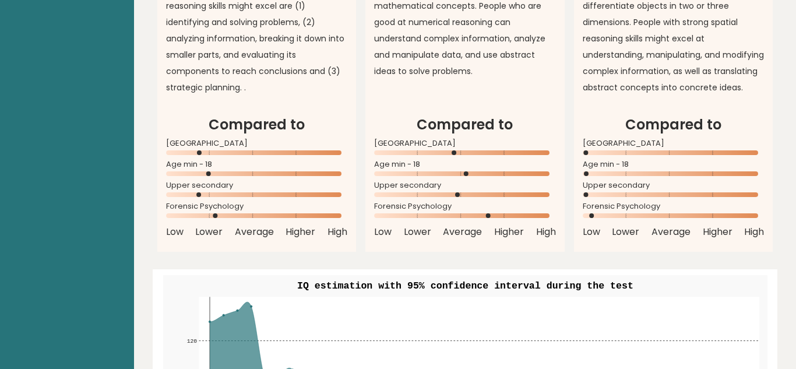
scroll to position [1135, 0]
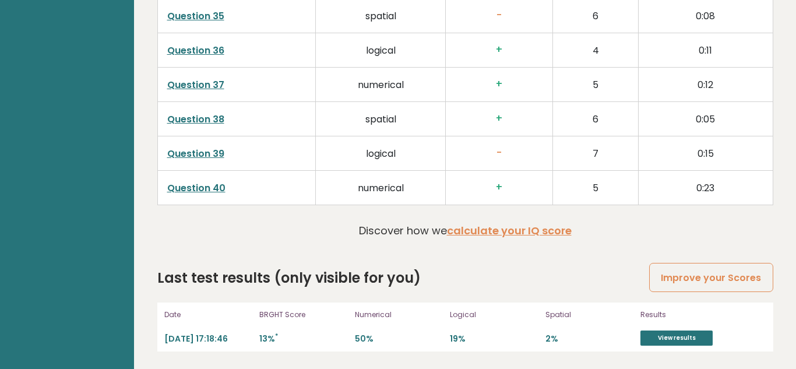
scroll to position [0, 0]
